Goal: Navigation & Orientation: Find specific page/section

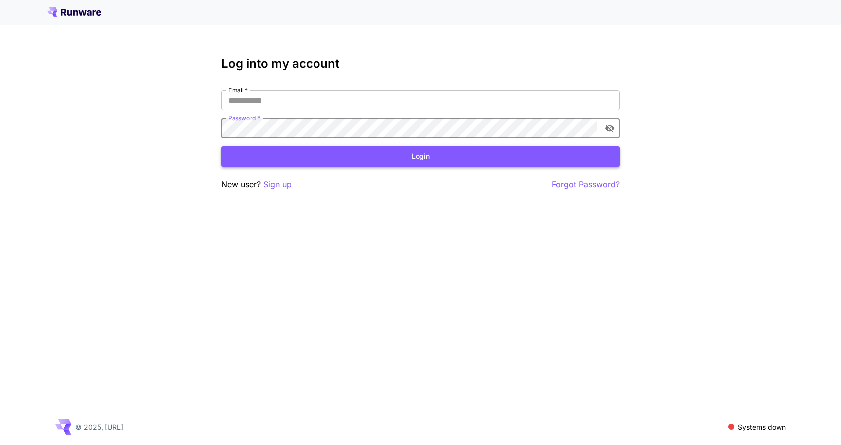
type input "**********"
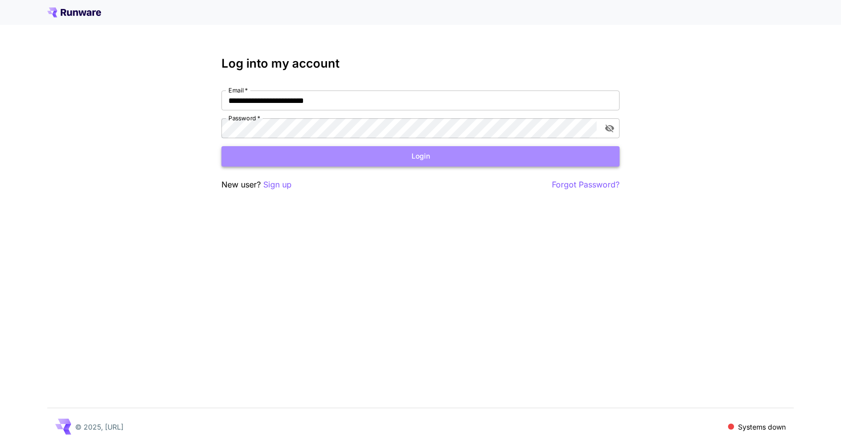
click at [313, 160] on button "Login" at bounding box center [420, 156] width 398 height 20
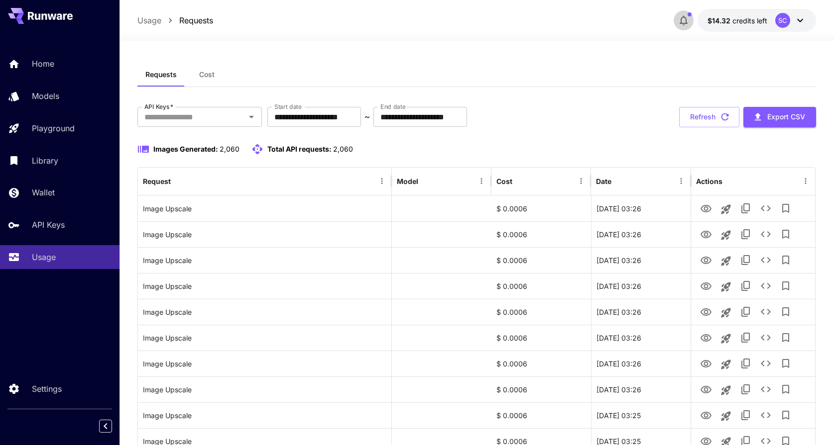
click at [689, 17] on icon "button" at bounding box center [683, 20] width 12 height 12
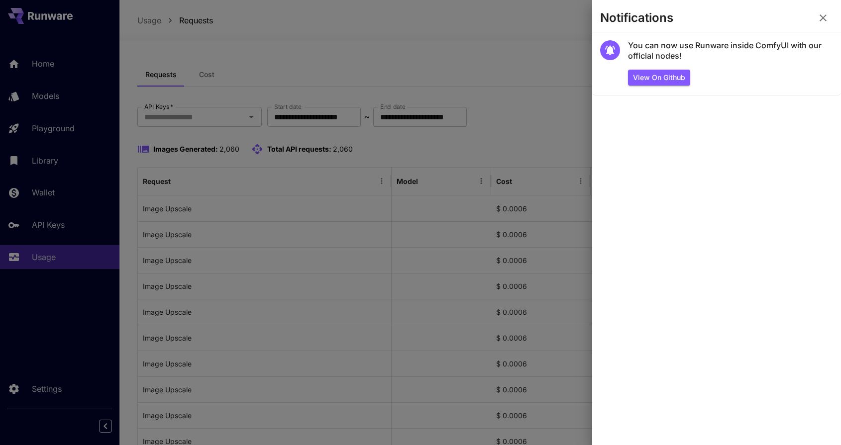
click at [544, 64] on div at bounding box center [420, 222] width 841 height 445
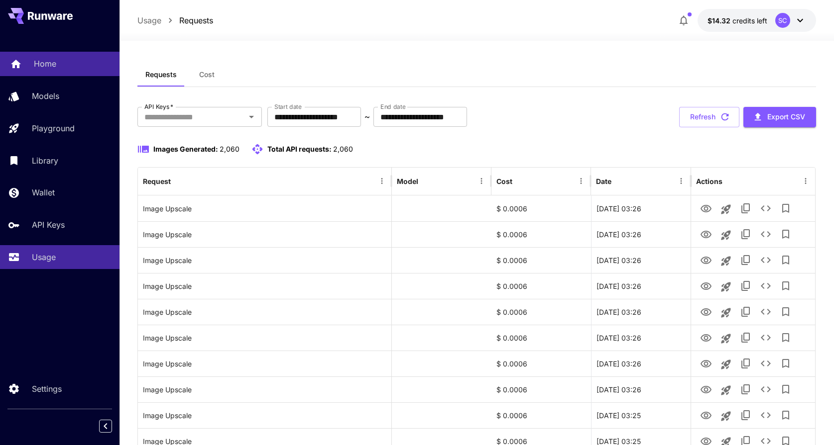
click at [64, 66] on div "Home" at bounding box center [73, 64] width 78 height 12
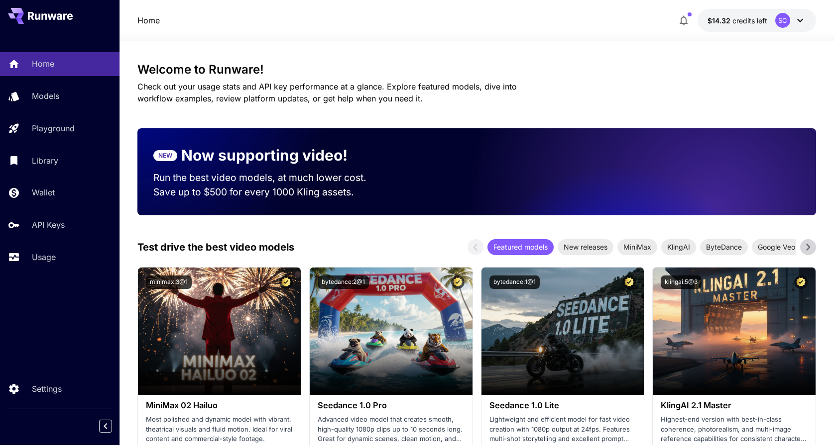
click at [805, 18] on icon at bounding box center [800, 20] width 12 height 12
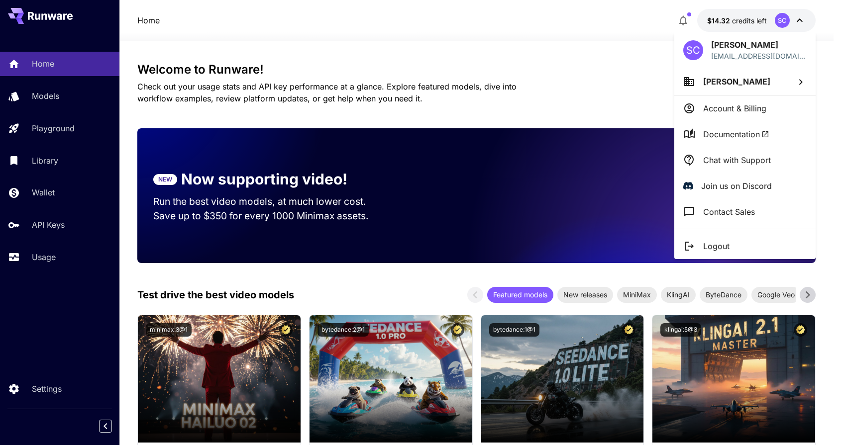
click at [649, 78] on div at bounding box center [420, 222] width 841 height 445
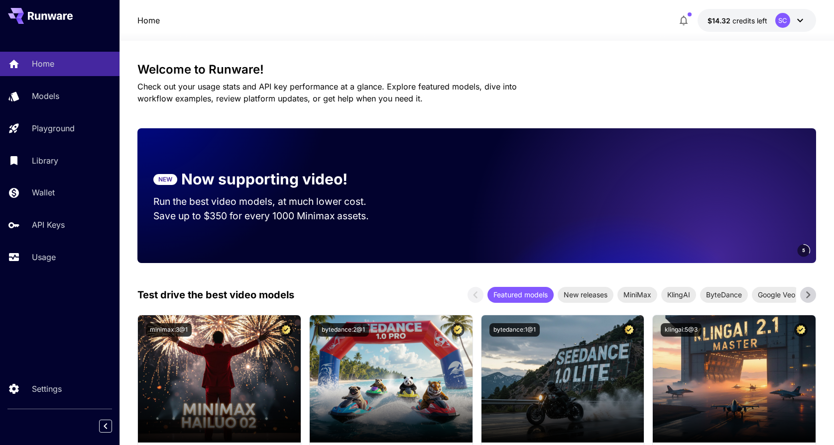
click at [688, 21] on icon "button" at bounding box center [683, 20] width 12 height 12
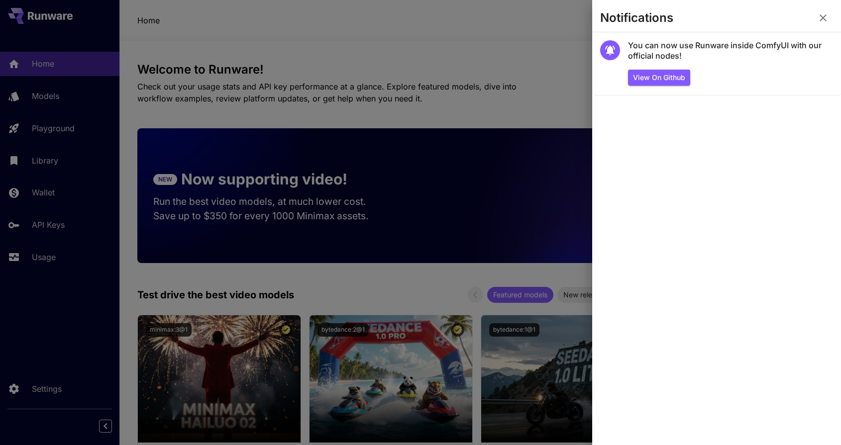
click at [571, 63] on div at bounding box center [420, 222] width 841 height 445
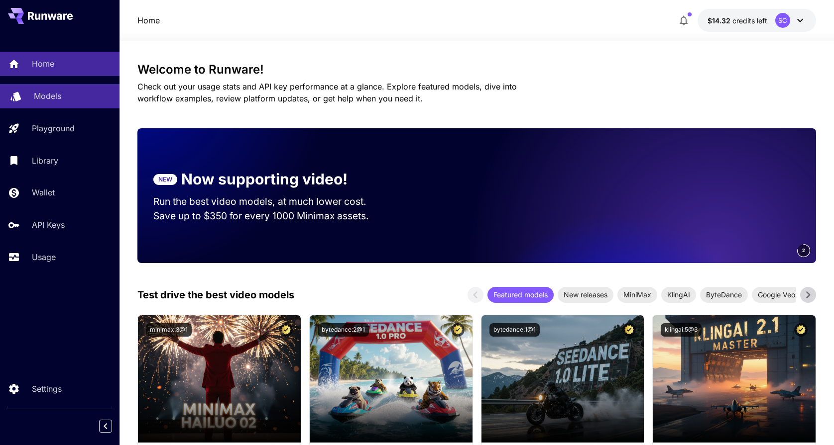
click at [60, 103] on link "Models" at bounding box center [59, 96] width 119 height 24
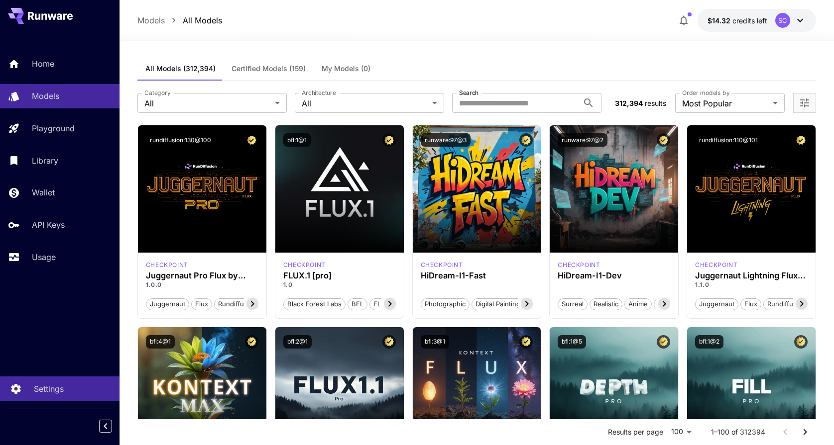
click at [53, 385] on p "Settings" at bounding box center [49, 389] width 30 height 12
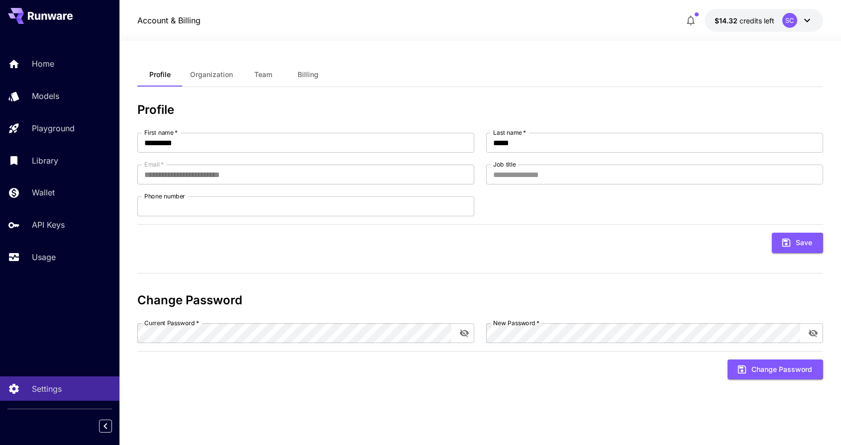
click at [315, 81] on button "Billing" at bounding box center [308, 75] width 45 height 24
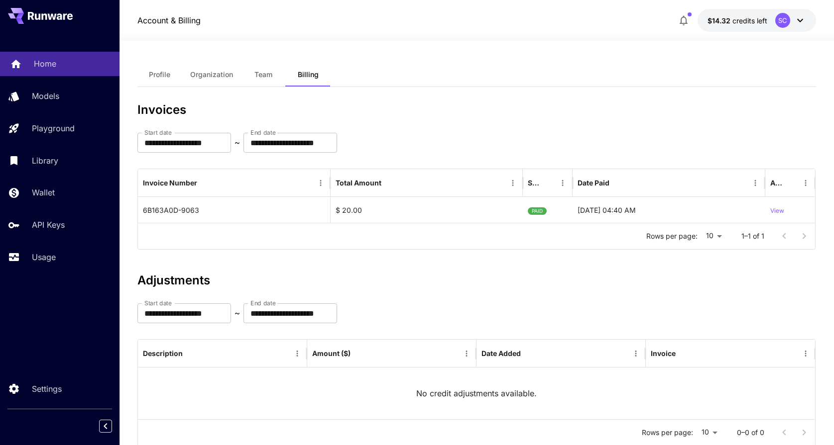
click at [81, 69] on div "Home" at bounding box center [73, 64] width 78 height 12
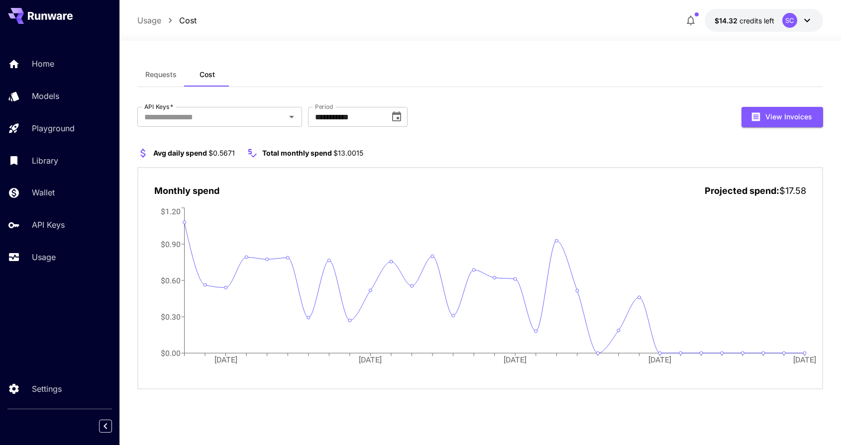
click at [33, 83] on div "Home Models Playground Library Wallet API Keys Usage" at bounding box center [59, 160] width 119 height 217
click at [37, 69] on p "Home" at bounding box center [45, 64] width 22 height 12
